Goal: Information Seeking & Learning: Learn about a topic

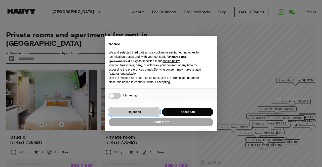
click at [126, 56] on button "Reject all" at bounding box center [134, 112] width 51 height 8
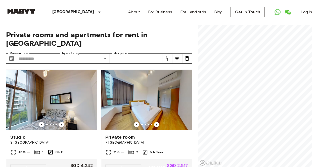
click at [126, 44] on div "Private rooms and apartments for rent in [GEOGRAPHIC_DATA] Move-in date ​ Move-…" at bounding box center [159, 95] width 306 height 143
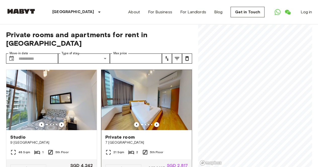
click at [126, 56] on div "Private rooms and apartments for rent in [GEOGRAPHIC_DATA] Move-in date ​ Move-…" at bounding box center [159, 95] width 306 height 143
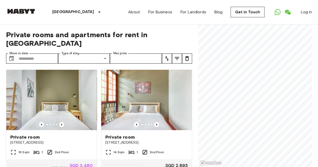
click at [126, 56] on div "Private rooms and apartments for rent in [GEOGRAPHIC_DATA] Move-in date ​ Move-…" at bounding box center [159, 95] width 306 height 143
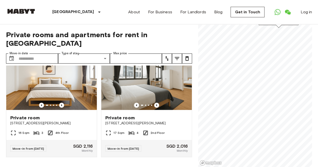
scroll to position [930, 0]
